Goal: Find specific page/section: Find specific page/section

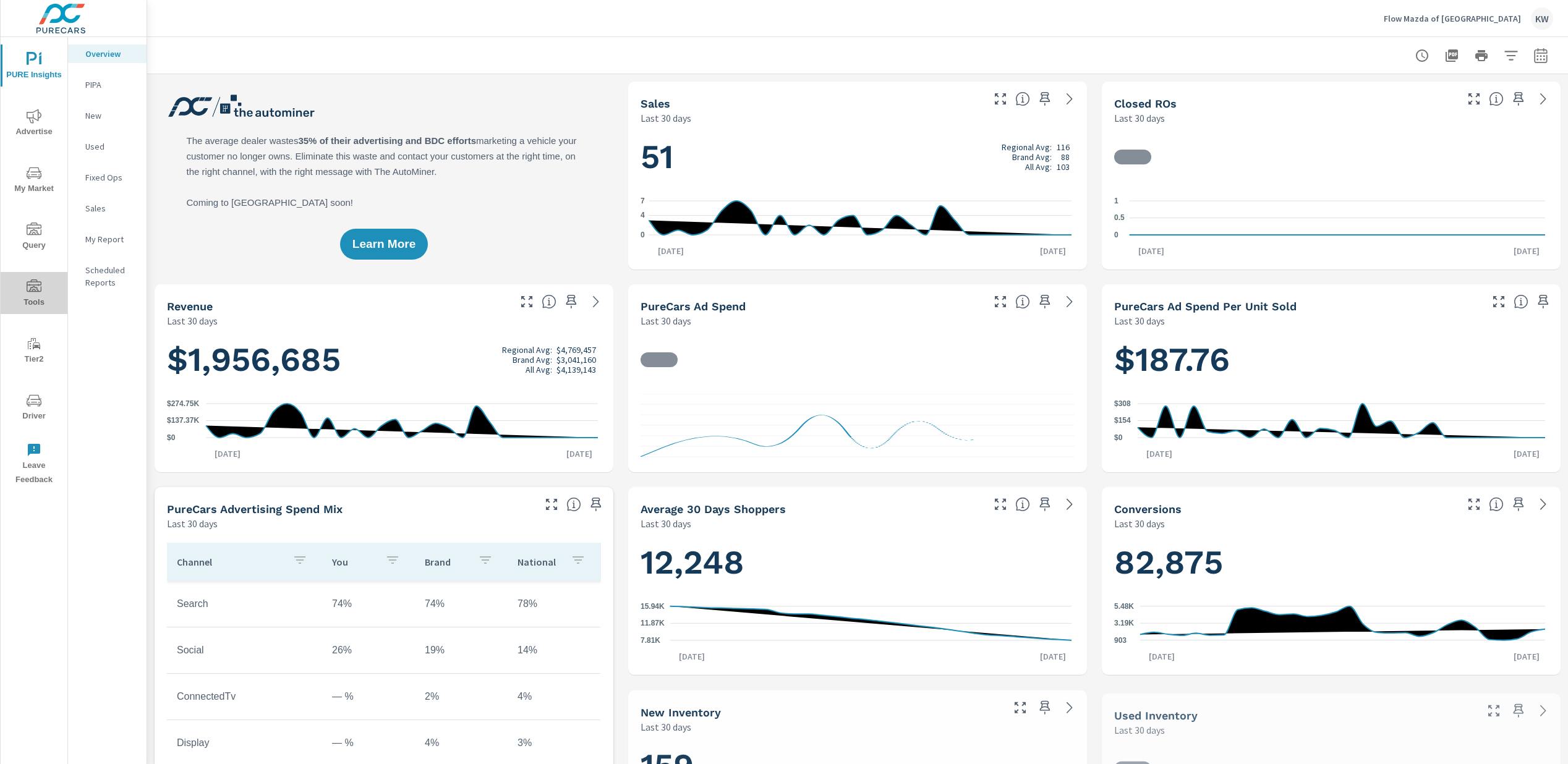
click at [36, 300] on span "Tools" at bounding box center [33, 294] width 59 height 30
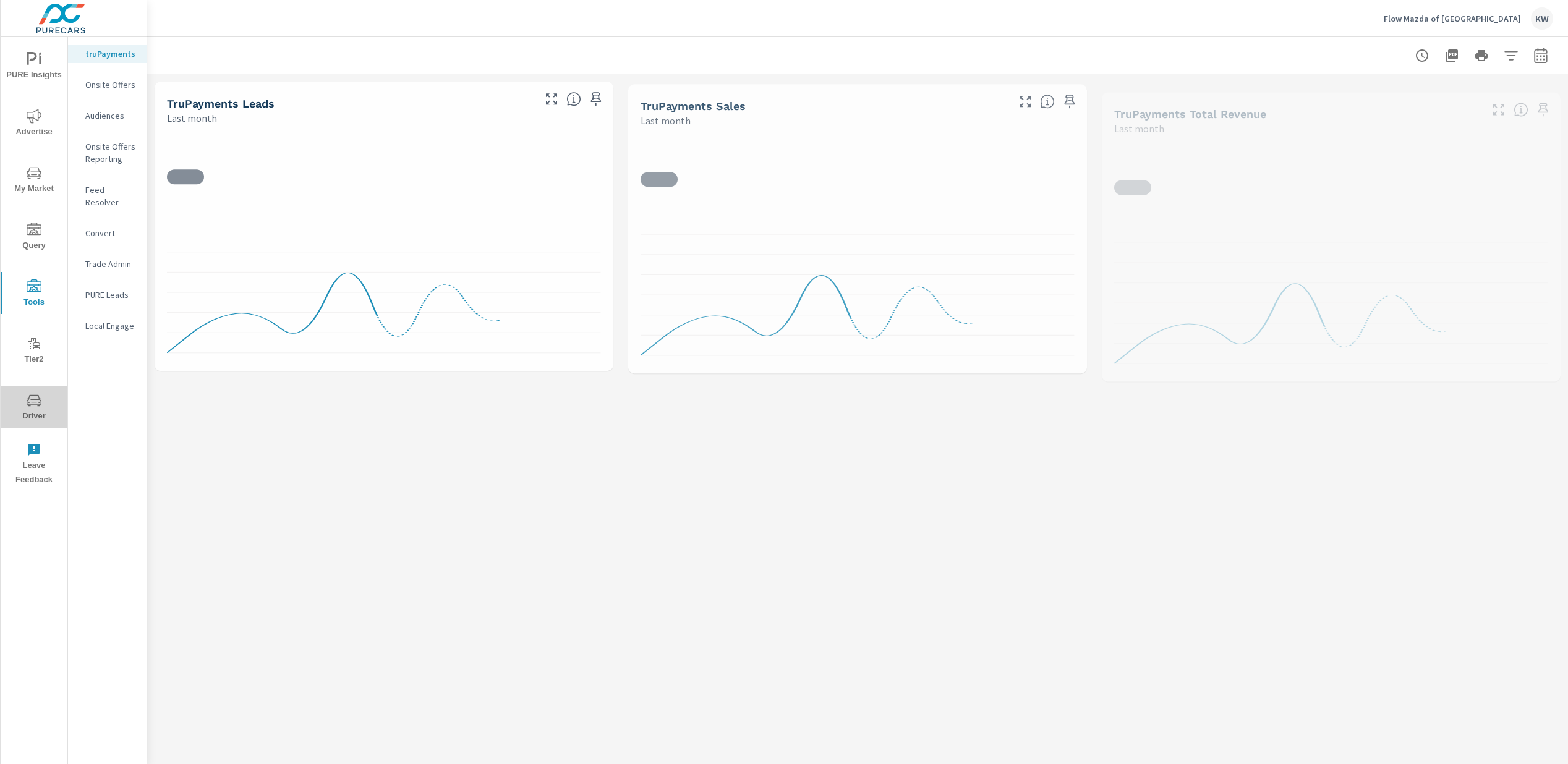
click at [41, 413] on span "Driver" at bounding box center [33, 408] width 59 height 30
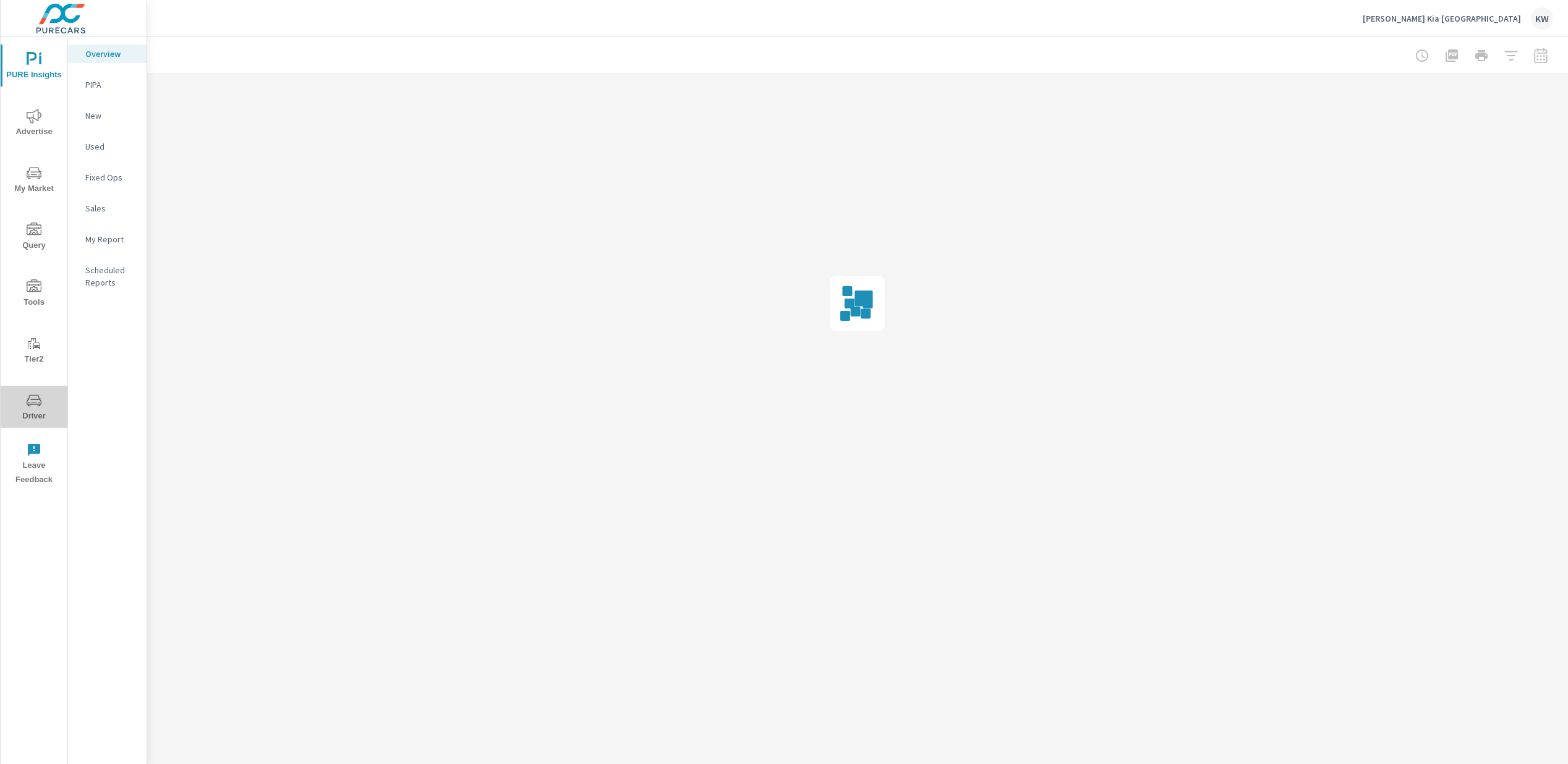
click at [39, 411] on span "Driver" at bounding box center [33, 408] width 59 height 30
click at [33, 413] on span "Driver" at bounding box center [33, 408] width 59 height 30
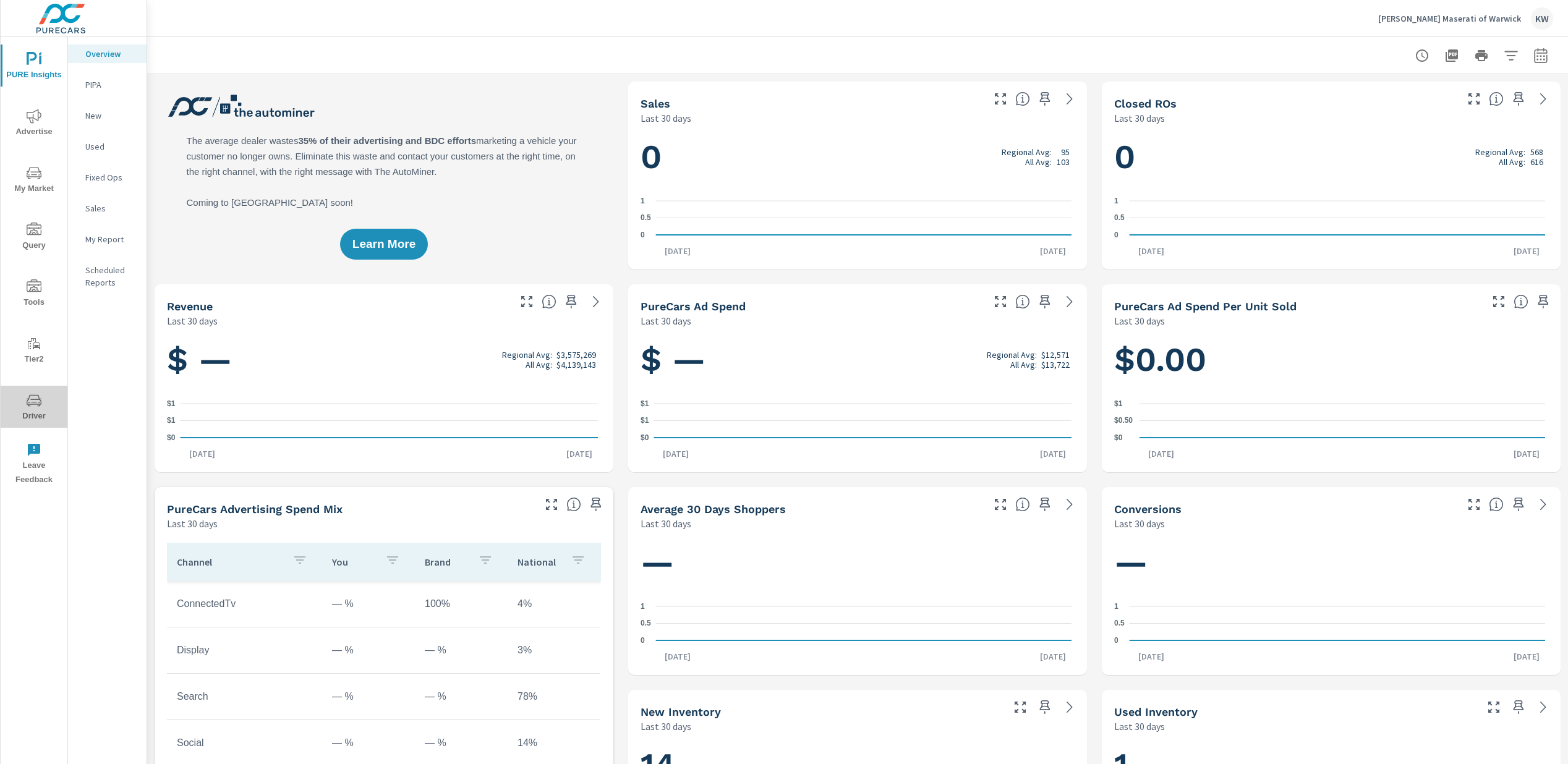
click at [36, 407] on icon "nav menu" at bounding box center [34, 400] width 15 height 15
click at [39, 410] on span "Driver" at bounding box center [33, 408] width 59 height 30
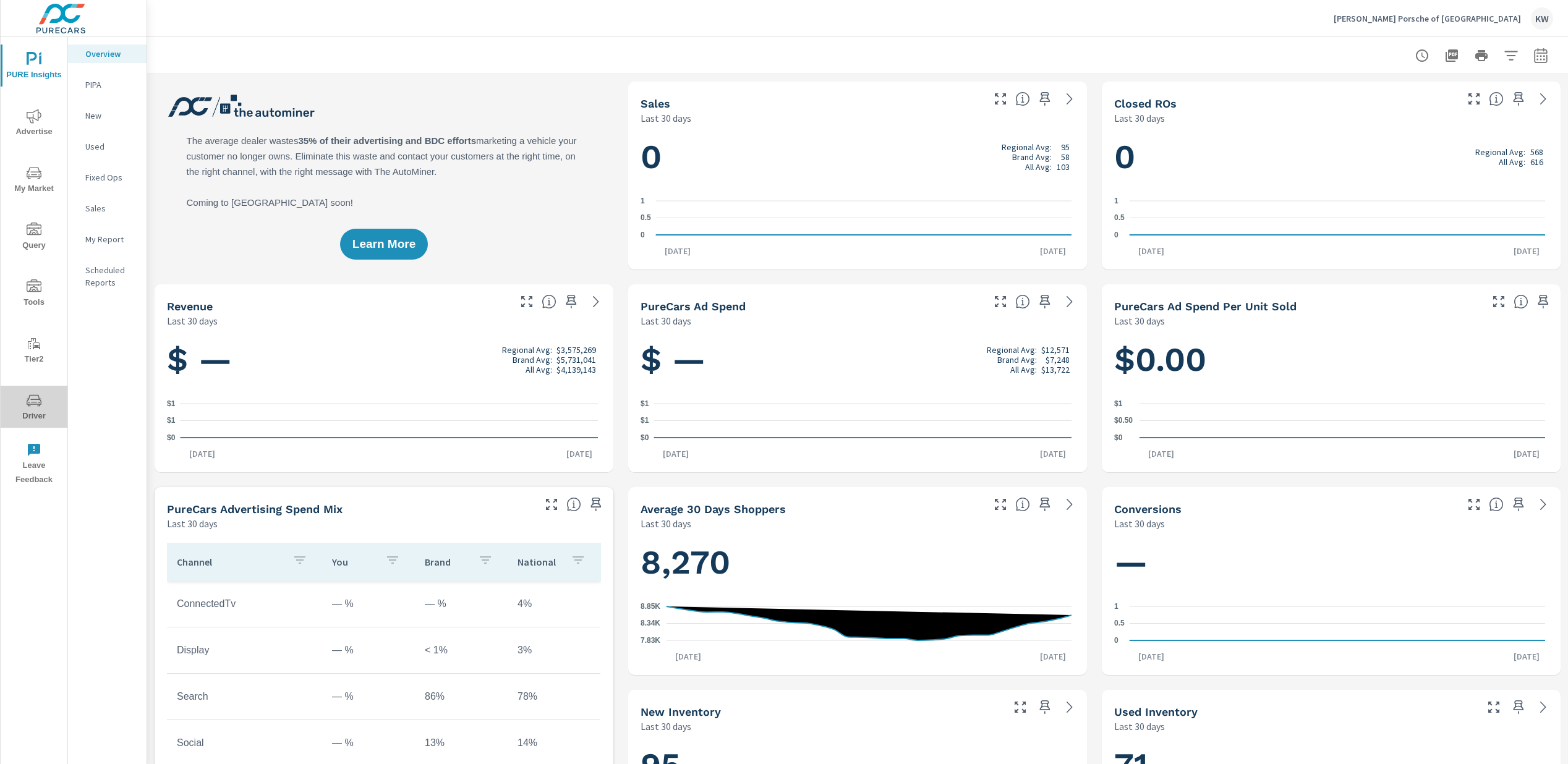
click at [36, 413] on span "Driver" at bounding box center [33, 408] width 59 height 30
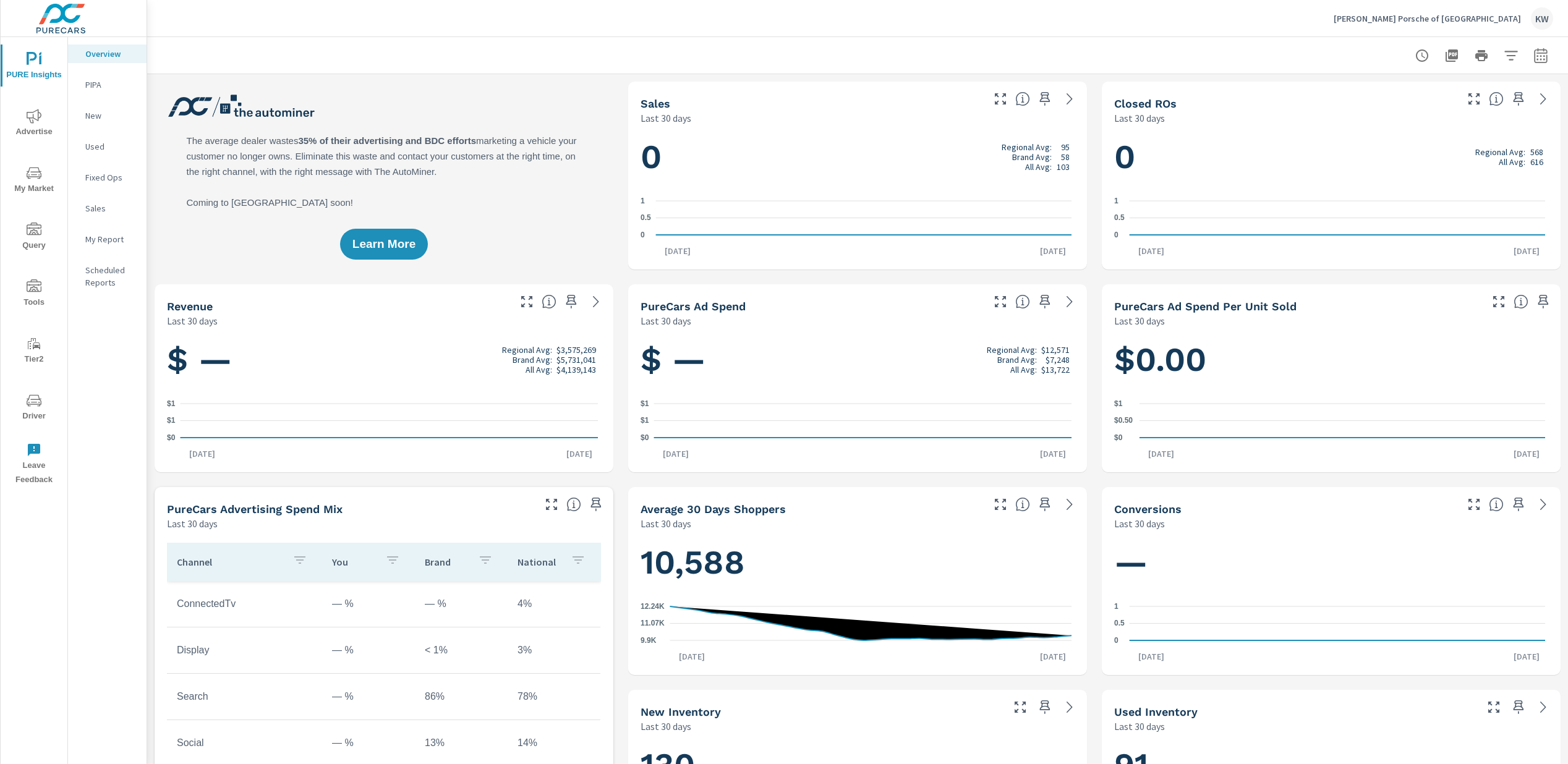
click at [39, 413] on span "Driver" at bounding box center [33, 408] width 59 height 30
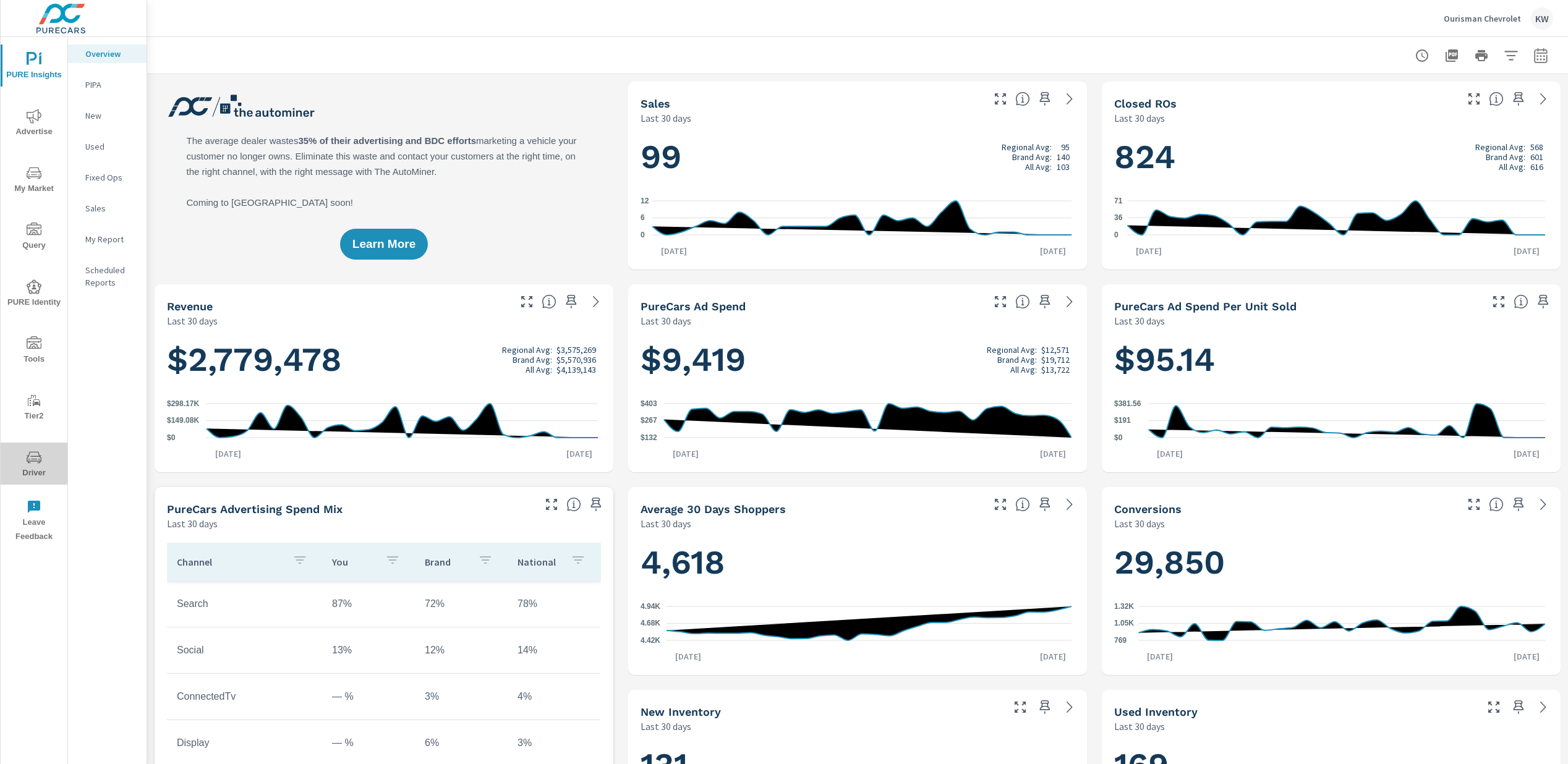
click at [38, 465] on span "Driver" at bounding box center [33, 465] width 59 height 30
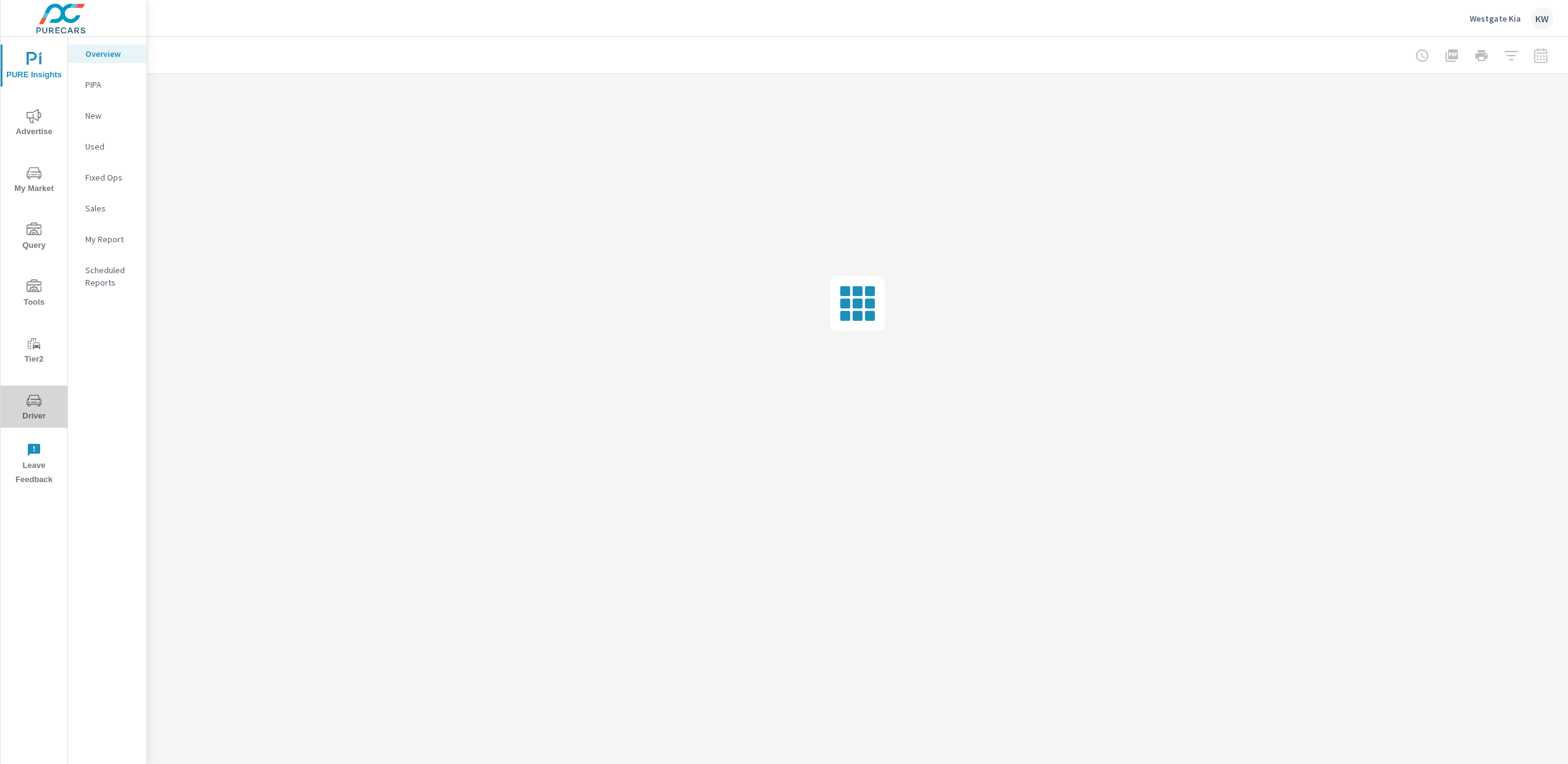
click at [32, 407] on span "Driver" at bounding box center [33, 408] width 59 height 30
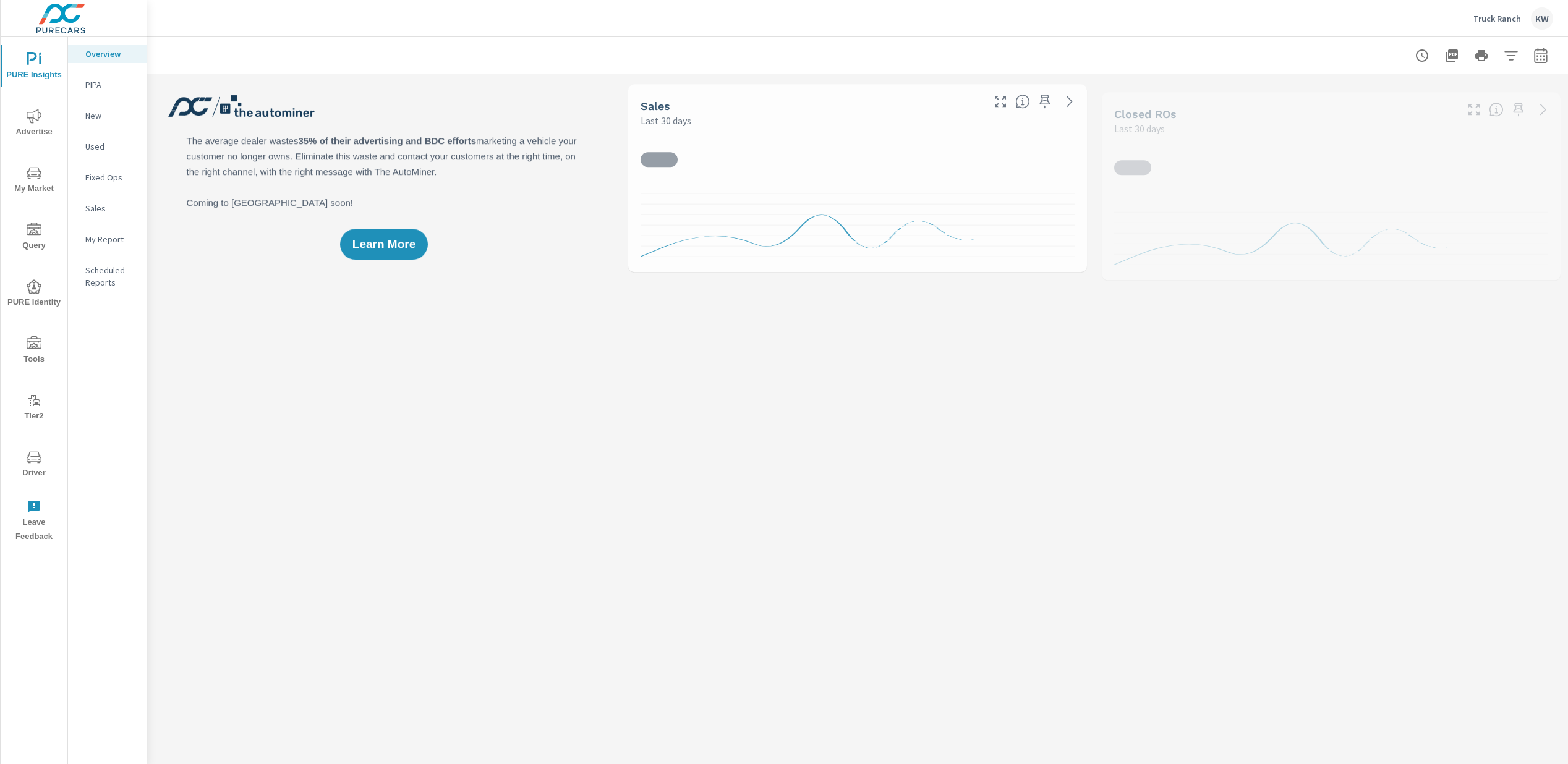
click at [35, 468] on span "Driver" at bounding box center [33, 465] width 59 height 30
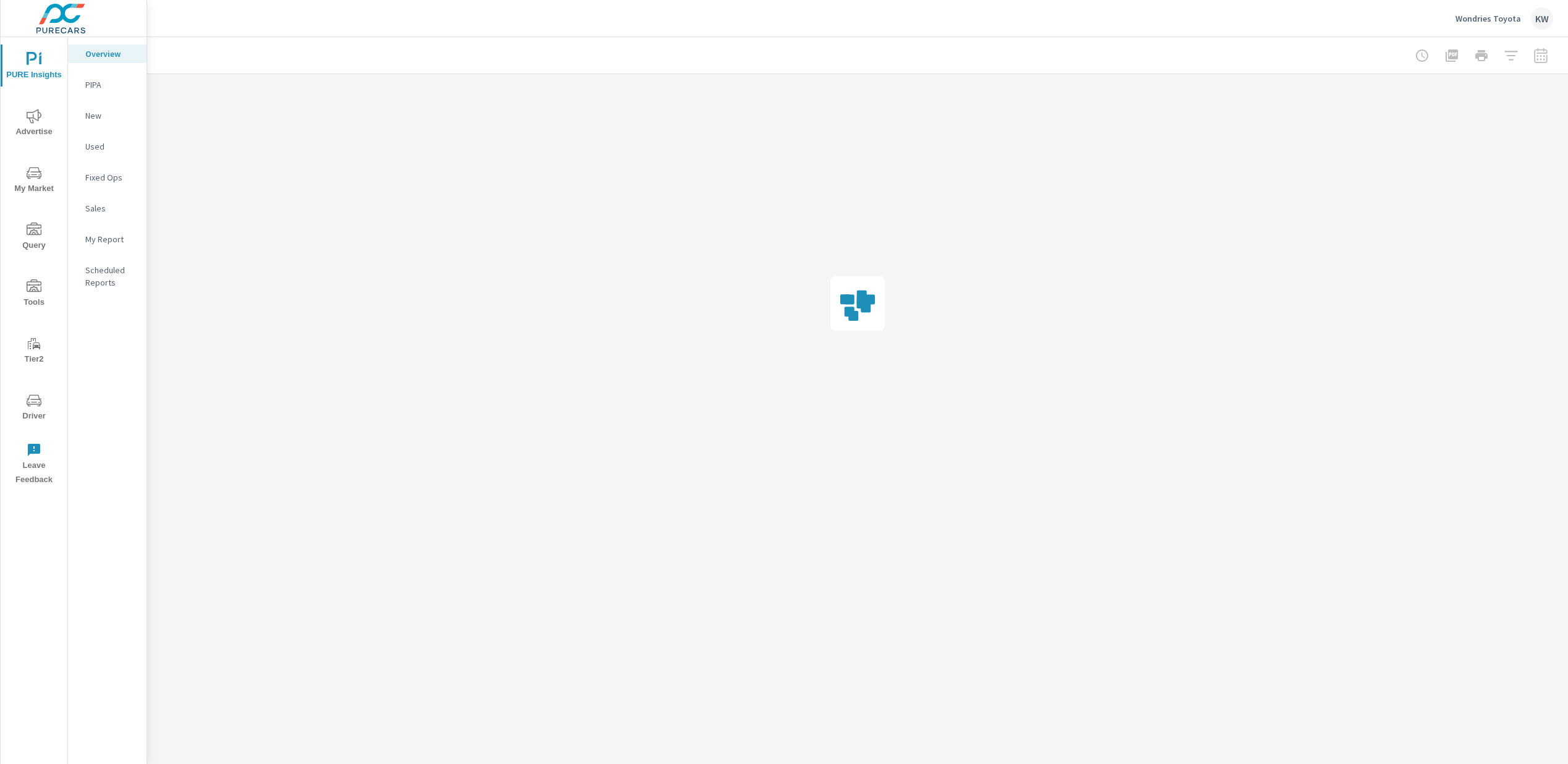
click at [36, 407] on icon "nav menu" at bounding box center [34, 400] width 15 height 15
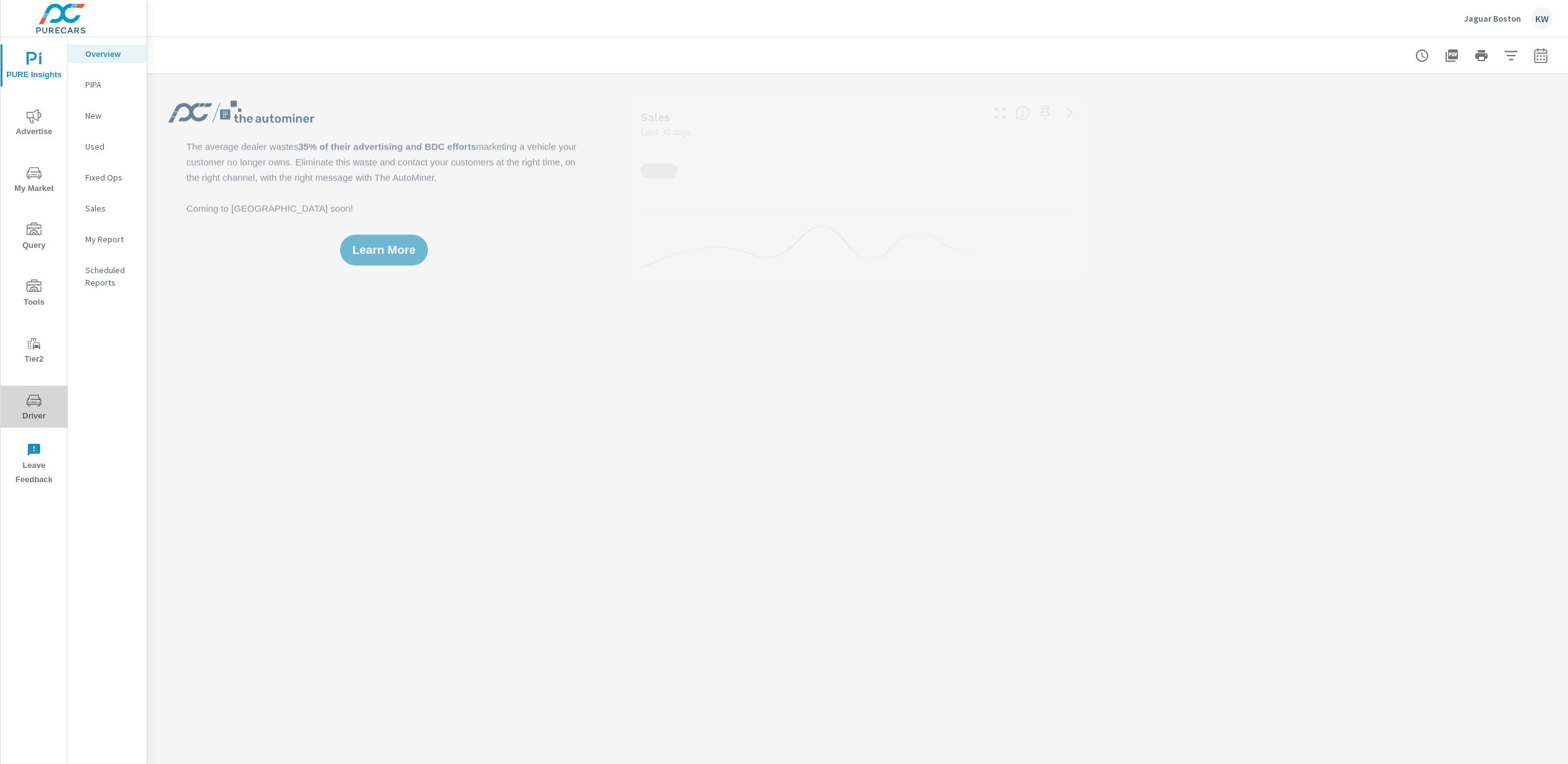
click at [38, 408] on span "Driver" at bounding box center [33, 408] width 59 height 30
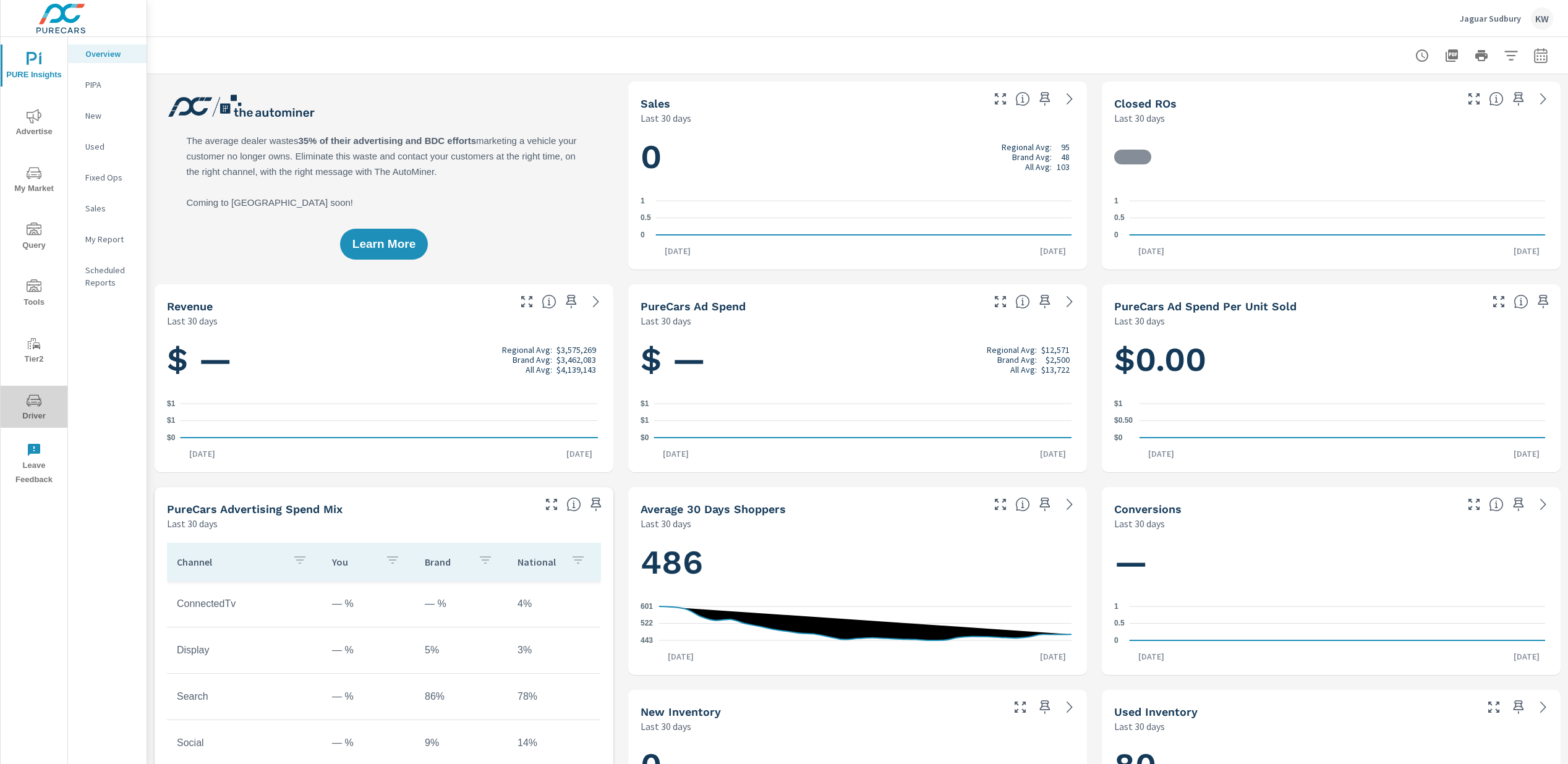
click at [39, 410] on span "Driver" at bounding box center [33, 408] width 59 height 30
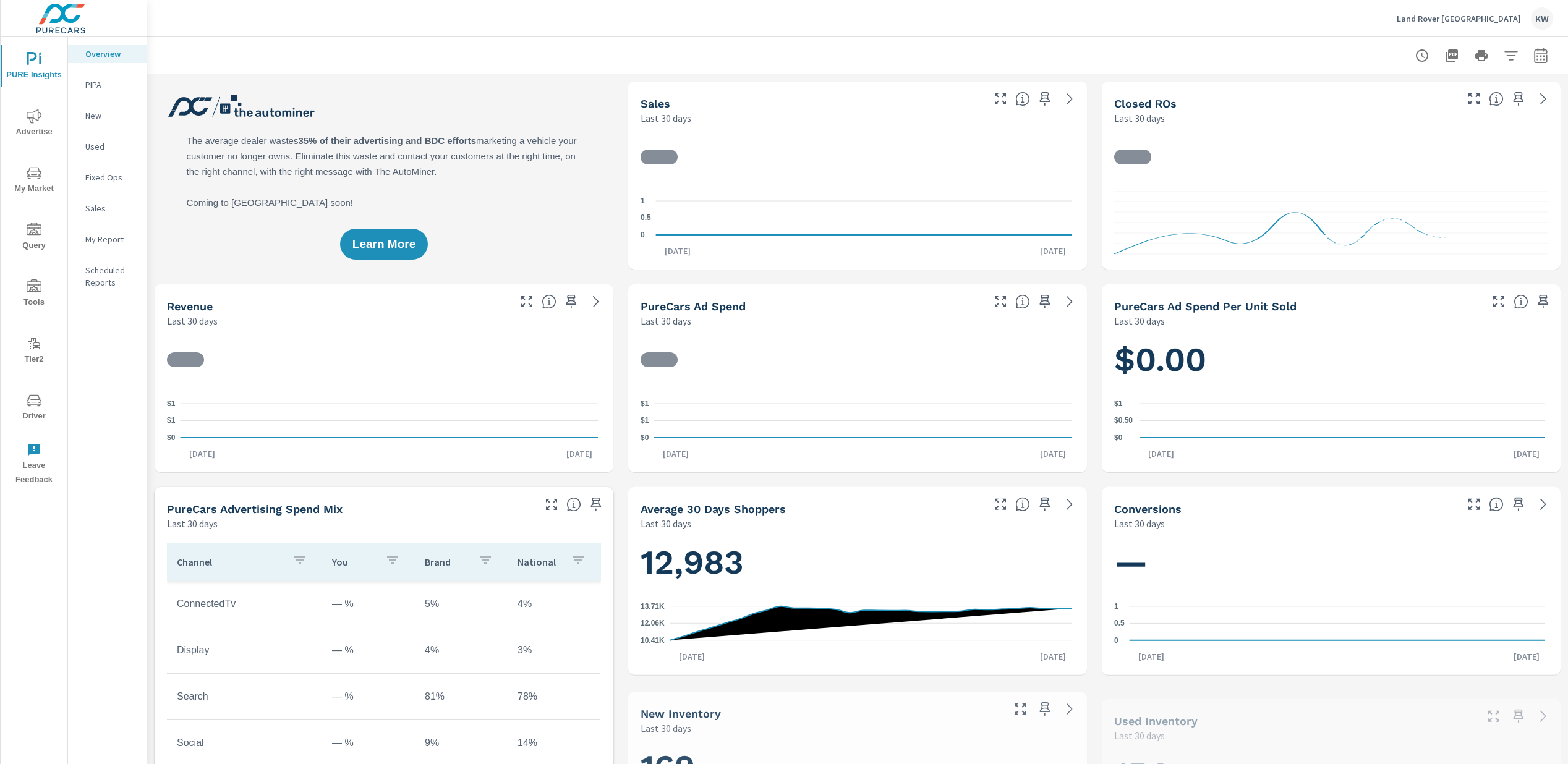
click at [42, 409] on span "Driver" at bounding box center [33, 408] width 59 height 30
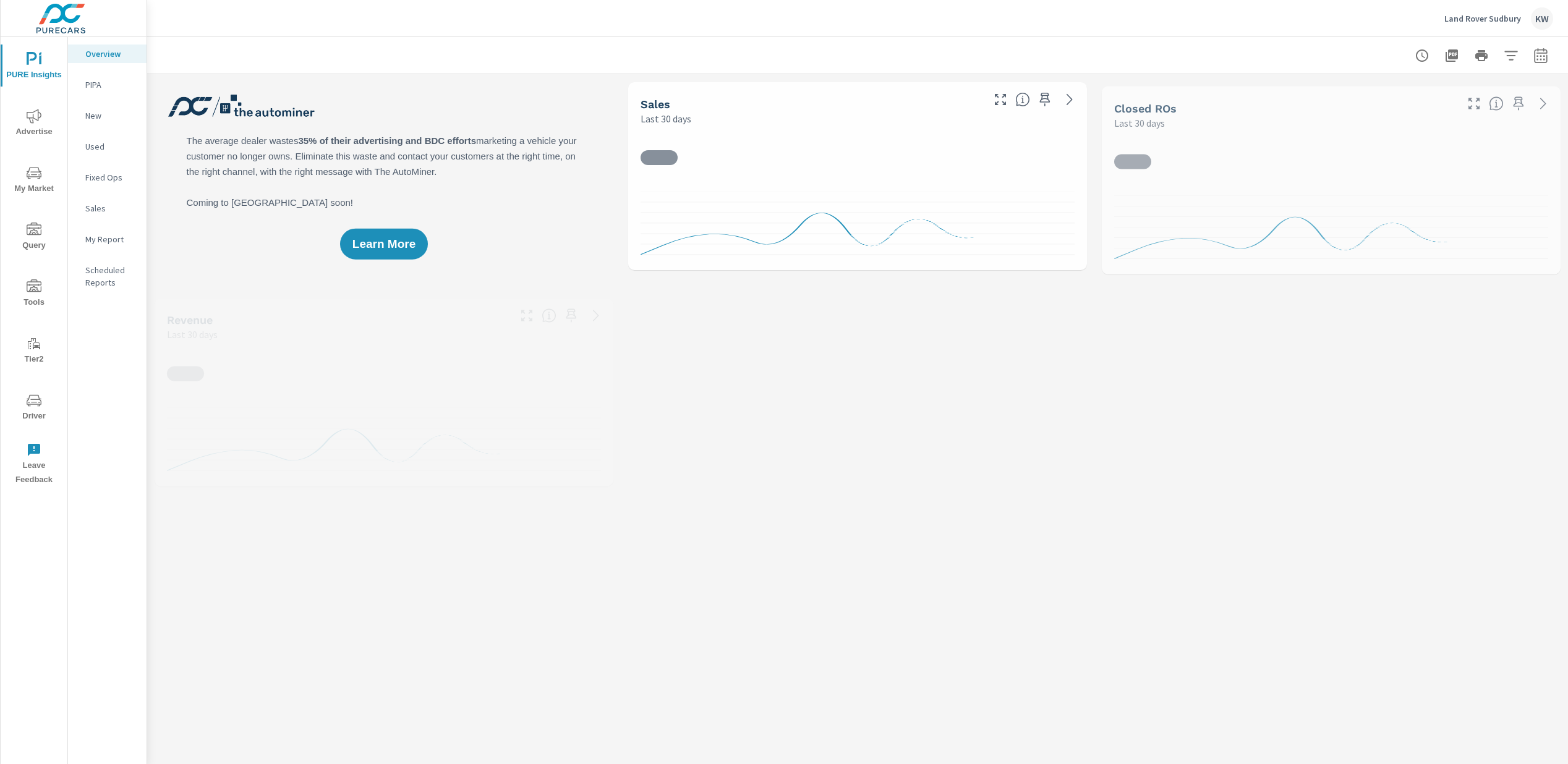
click at [37, 408] on span "Driver" at bounding box center [33, 408] width 59 height 30
click at [32, 418] on span "Driver" at bounding box center [33, 408] width 59 height 30
